Goal: Navigation & Orientation: Go to known website

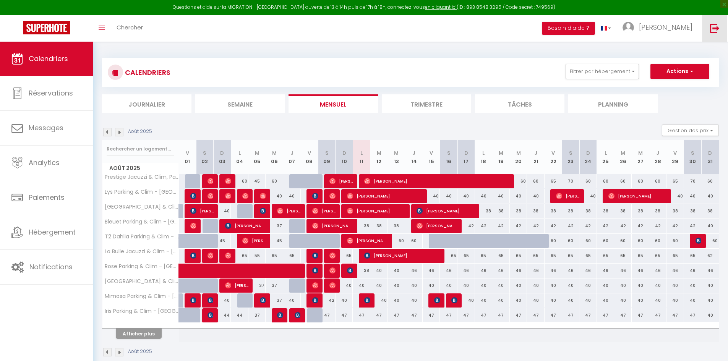
click at [719, 32] on img at bounding box center [715, 28] width 10 height 10
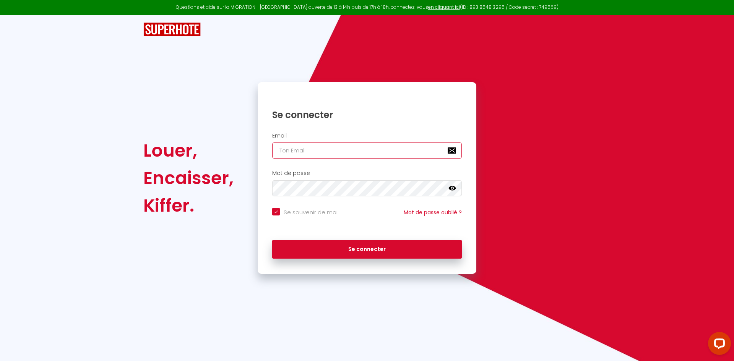
type input "[EMAIL_ADDRESS][DOMAIN_NAME]"
checkbox input "true"
drag, startPoint x: 349, startPoint y: 150, endPoint x: 365, endPoint y: 148, distance: 15.4
click at [349, 150] on input "[EMAIL_ADDRESS][DOMAIN_NAME]" at bounding box center [367, 151] width 190 height 16
drag, startPoint x: 361, startPoint y: 149, endPoint x: 191, endPoint y: 155, distance: 170.2
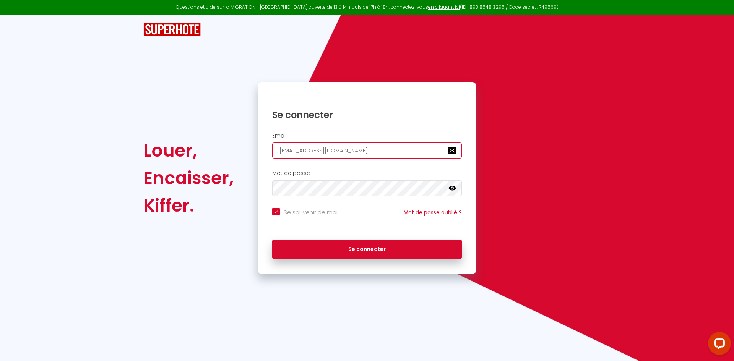
click at [190, 155] on div "Louer, Encaisser, Kiffer. Se connecter Email [EMAIL_ADDRESS][DOMAIN_NAME] Mot d…" at bounding box center [366, 178] width 457 height 192
paste input "christophecoulanjon903"
type input "[EMAIL_ADDRESS][DOMAIN_NAME]"
checkbox input "true"
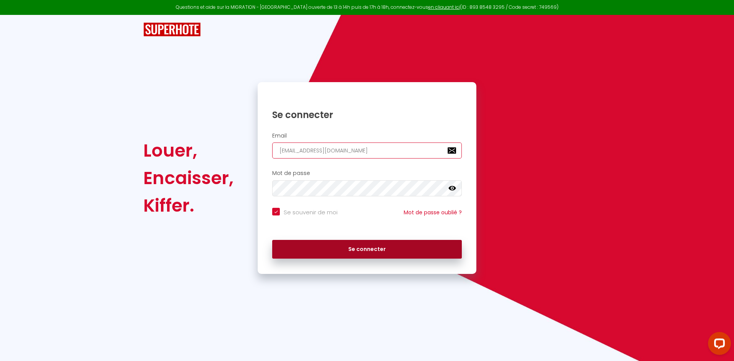
type input "[EMAIL_ADDRESS][DOMAIN_NAME]"
click at [344, 248] on button "Se connecter" at bounding box center [367, 249] width 190 height 19
checkbox input "true"
